Goal: Task Accomplishment & Management: Use online tool/utility

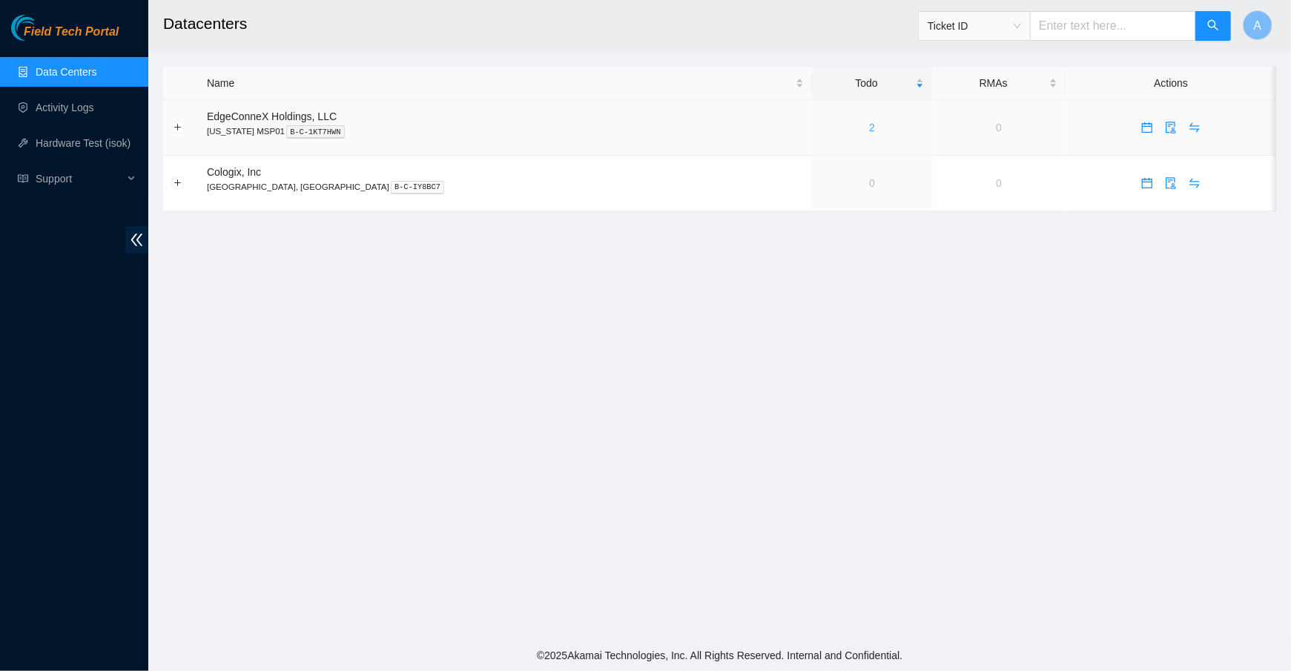
click at [869, 128] on link "2" at bounding box center [872, 128] width 6 height 12
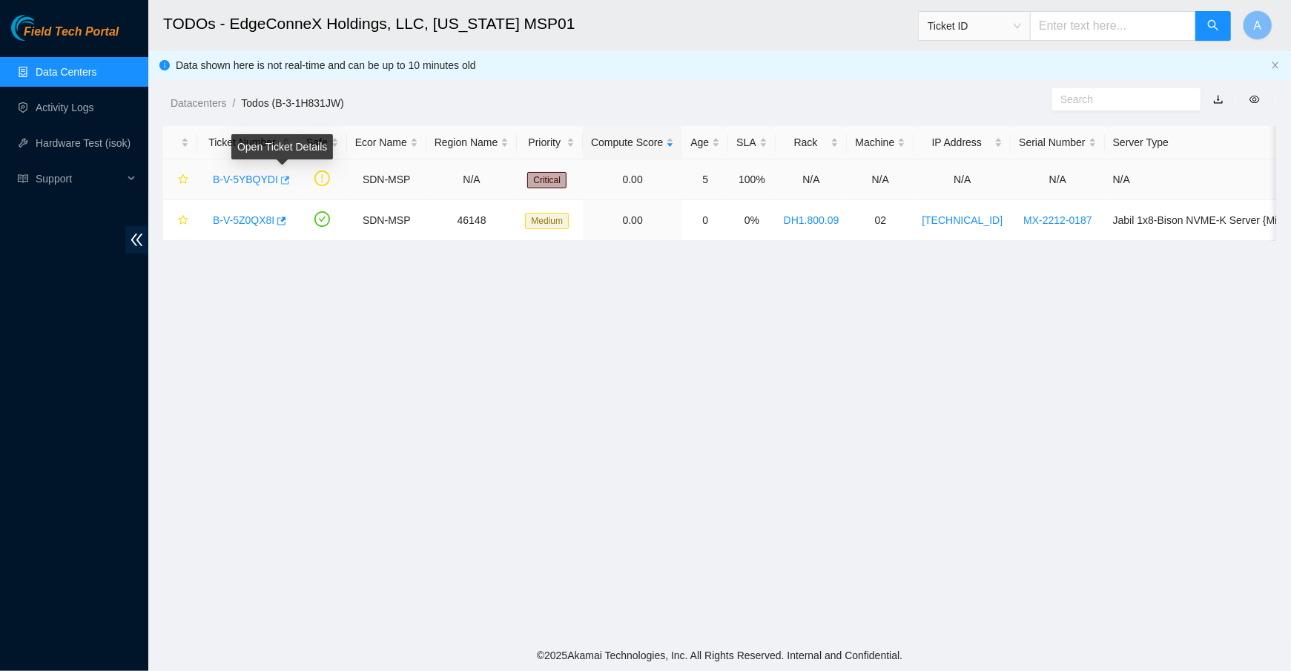
click at [286, 180] on icon "button" at bounding box center [285, 180] width 9 height 8
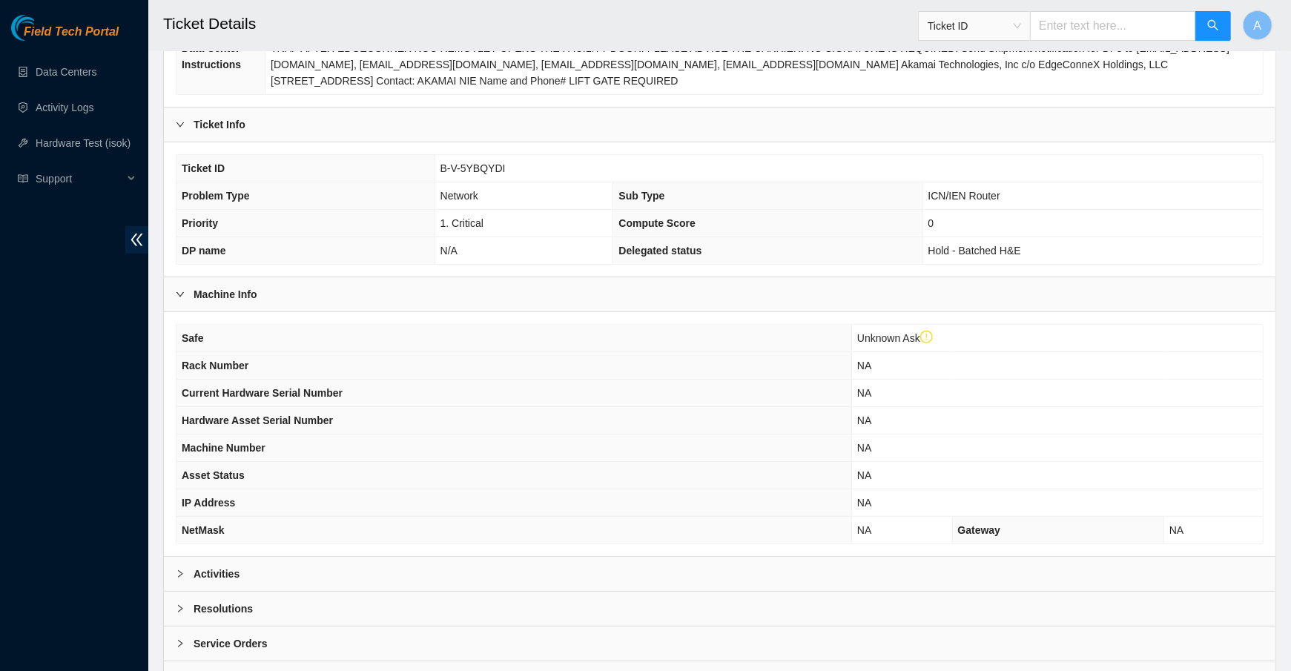
scroll to position [355, 0]
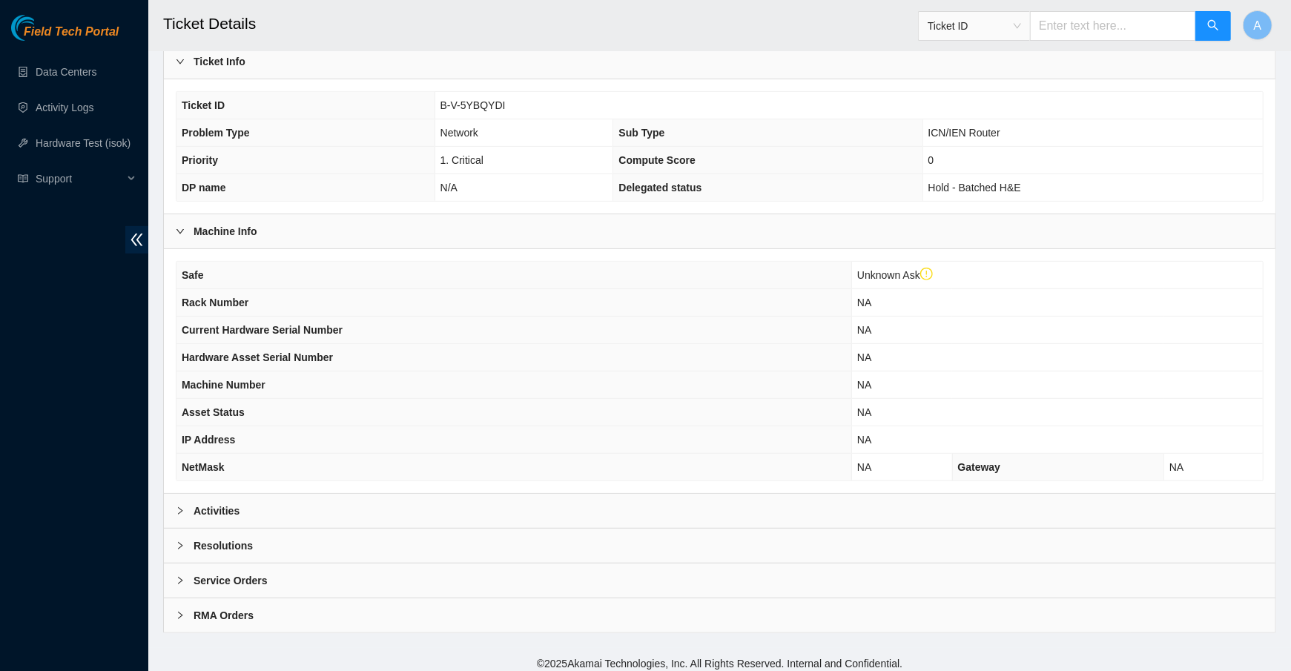
click at [309, 507] on div "Activities" at bounding box center [720, 511] width 1112 height 34
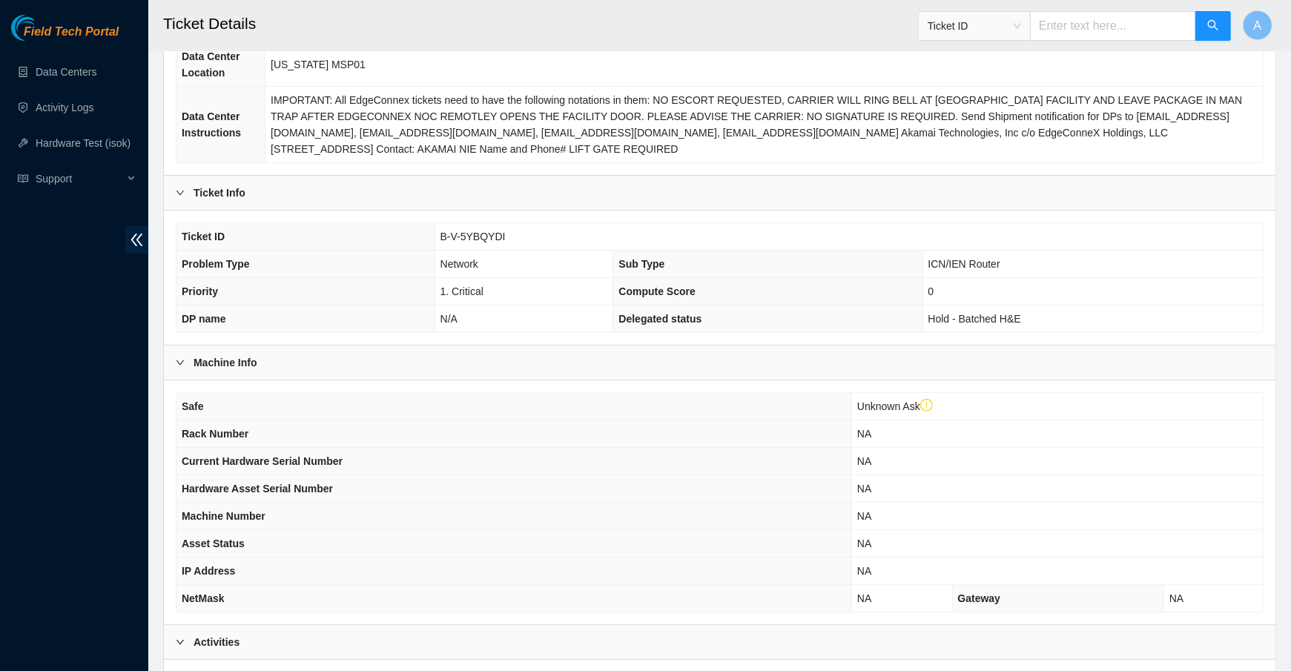
scroll to position [202, 0]
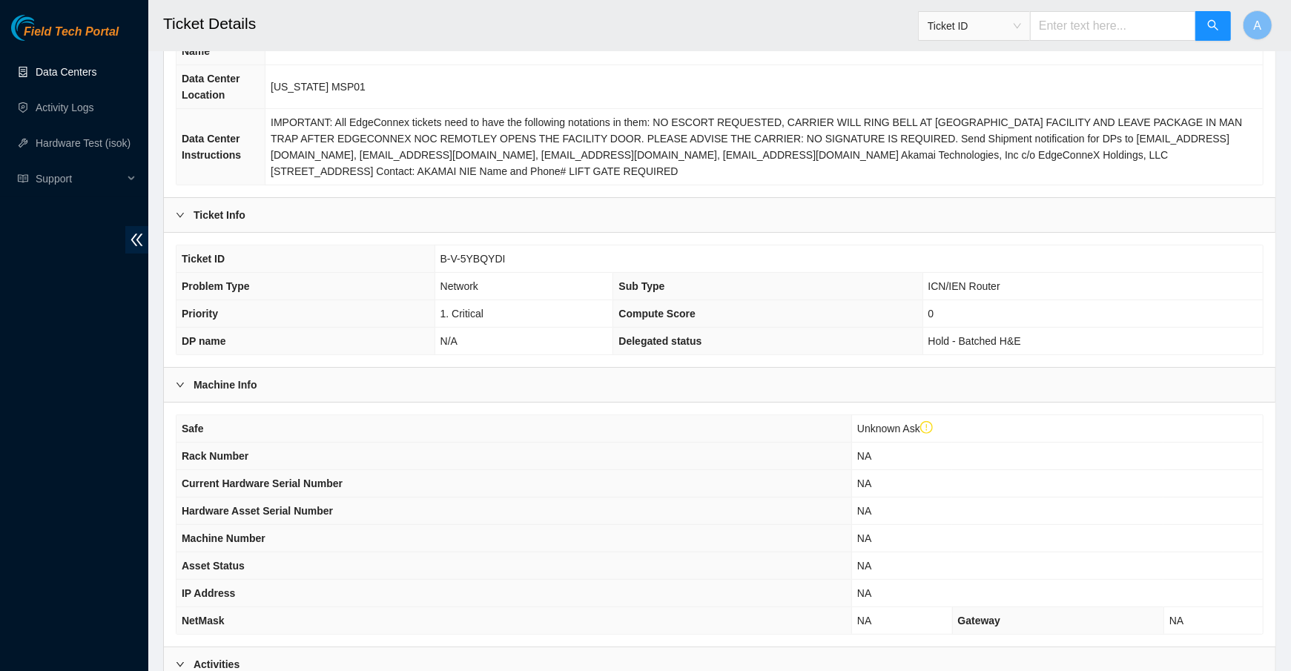
click at [79, 69] on link "Data Centers" at bounding box center [66, 72] width 61 height 12
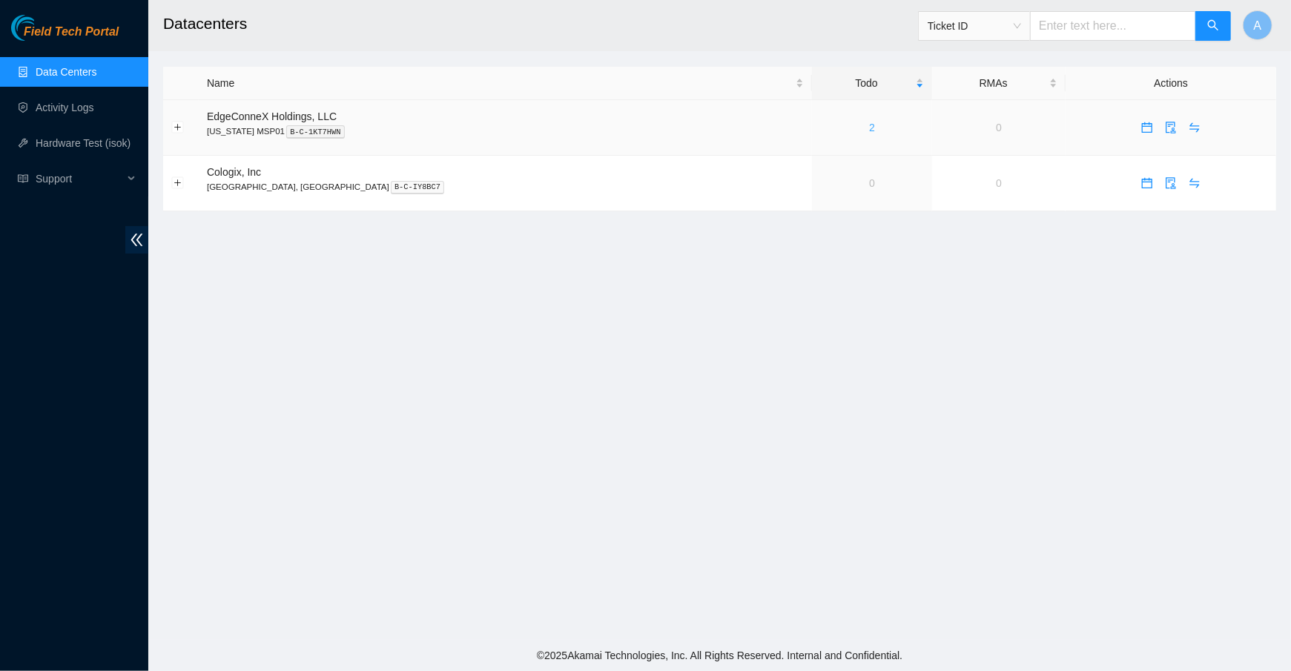
click at [869, 124] on link "2" at bounding box center [872, 128] width 6 height 12
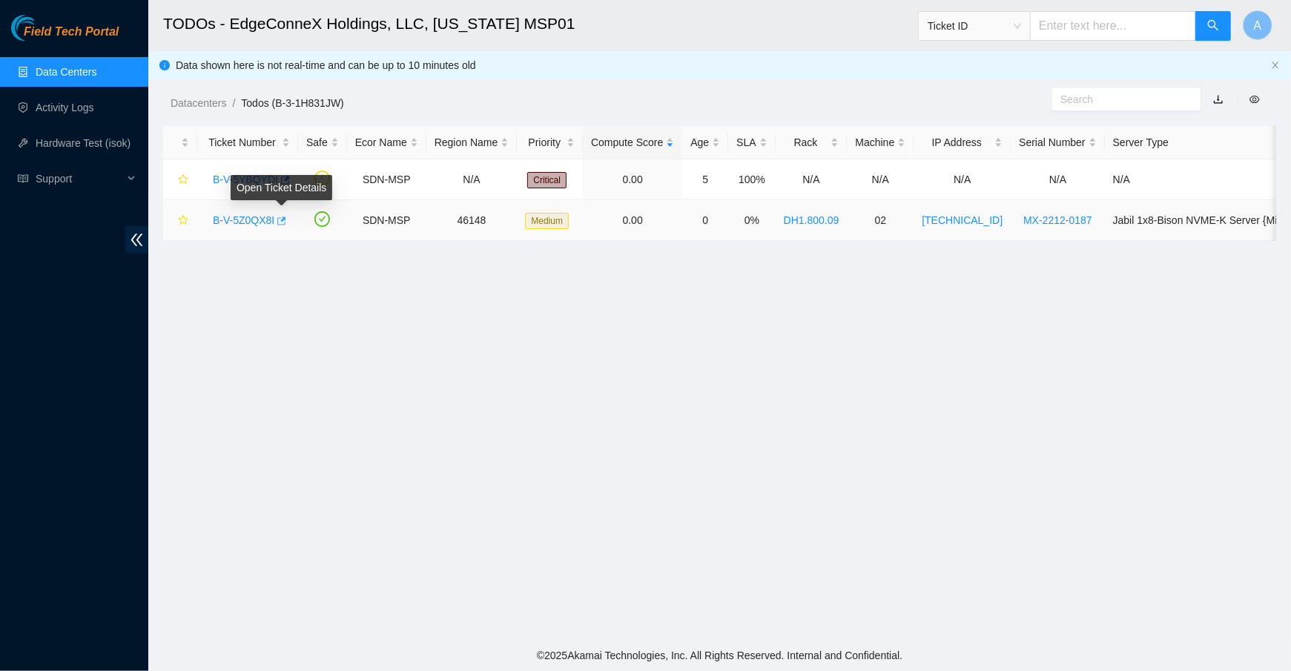
click at [286, 222] on icon "button" at bounding box center [280, 221] width 10 height 10
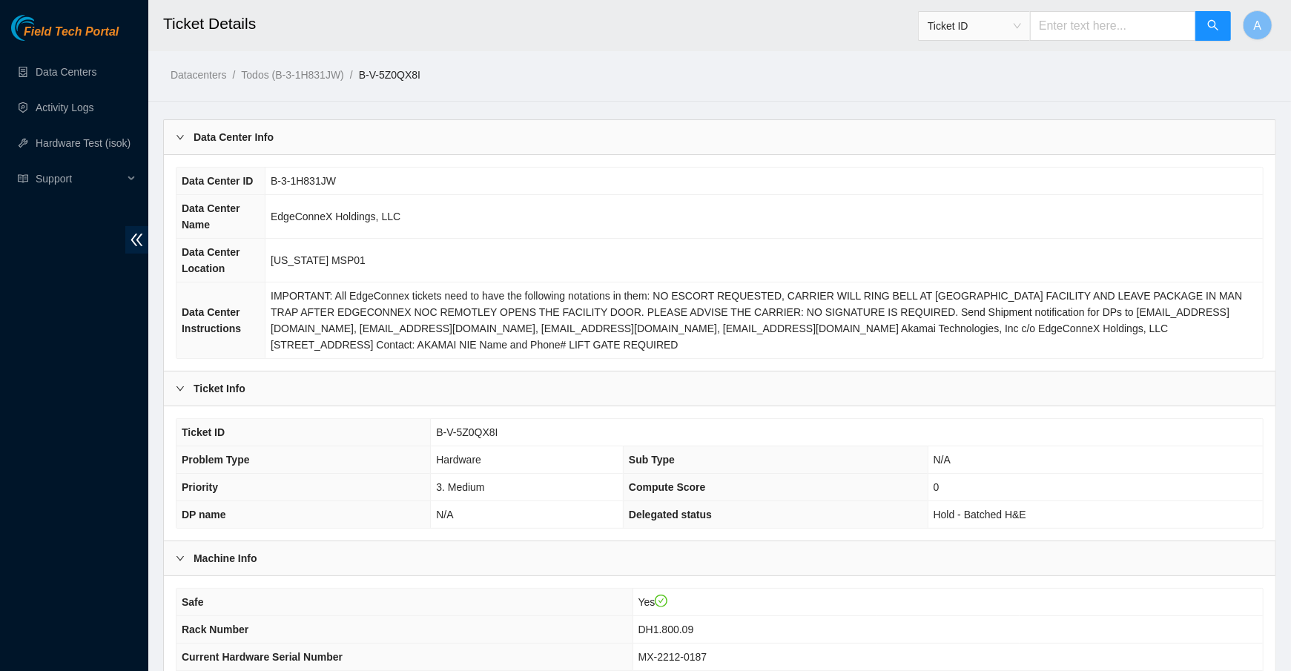
scroll to position [327, 0]
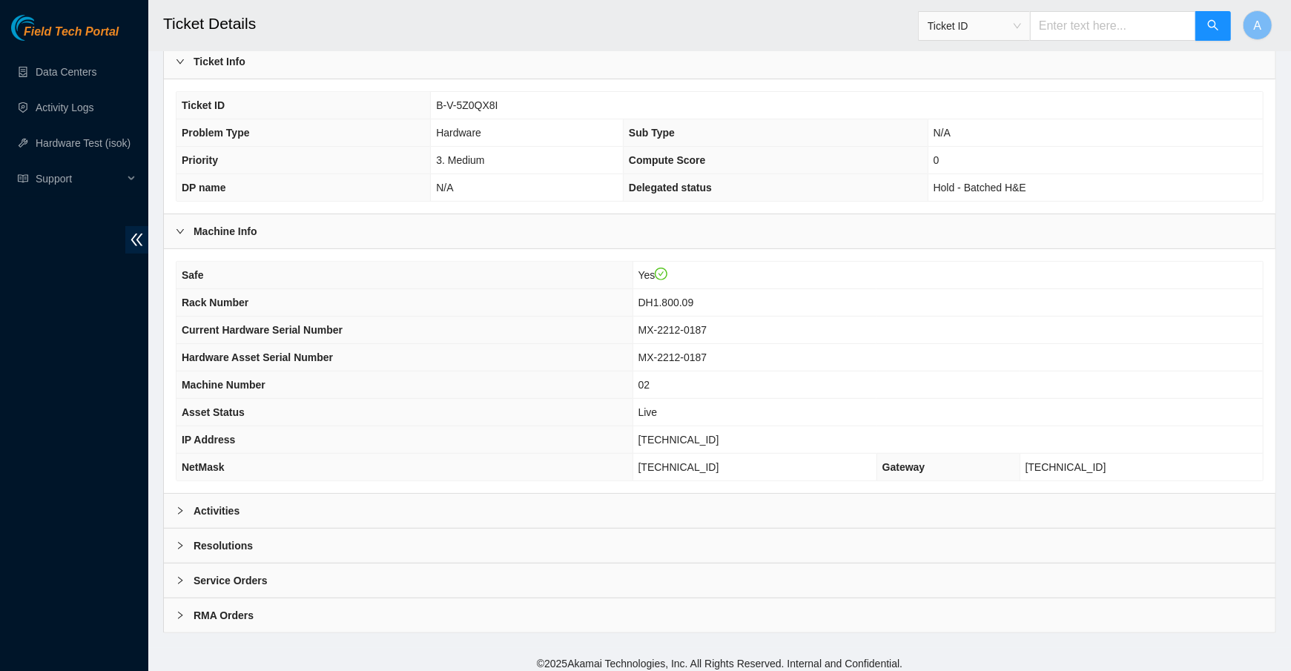
click at [246, 501] on div "Activities" at bounding box center [720, 511] width 1112 height 34
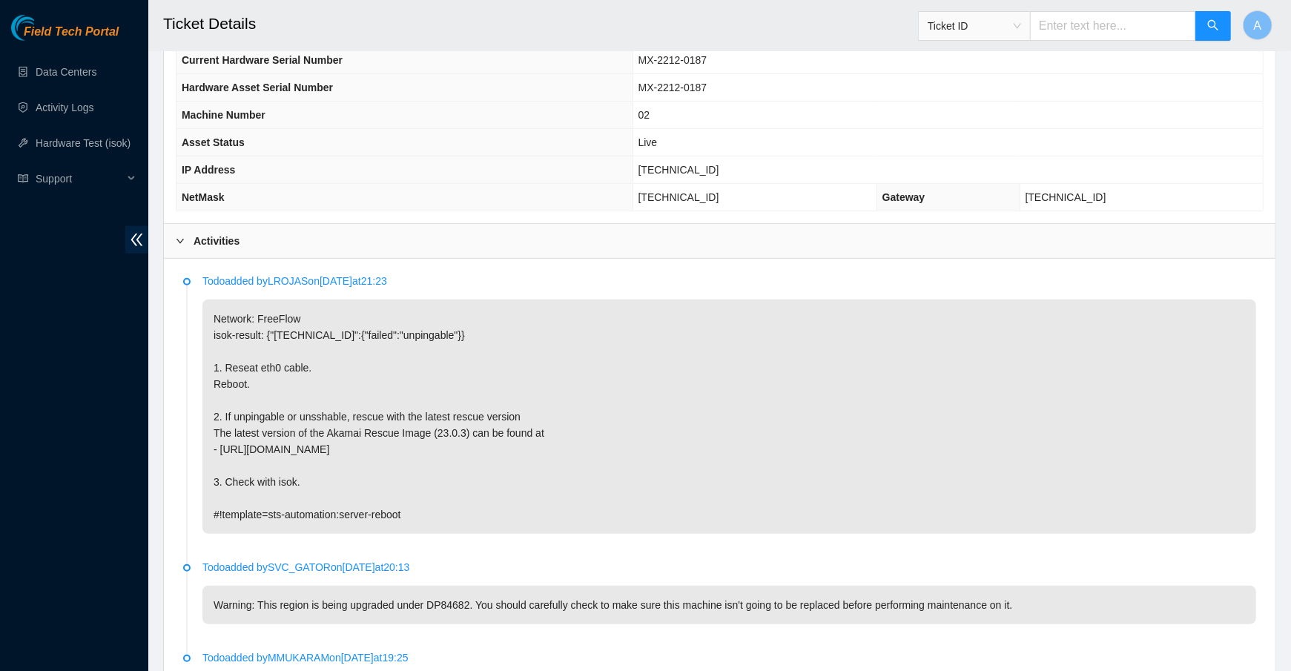
scroll to position [598, 0]
